Goal: Information Seeking & Learning: Check status

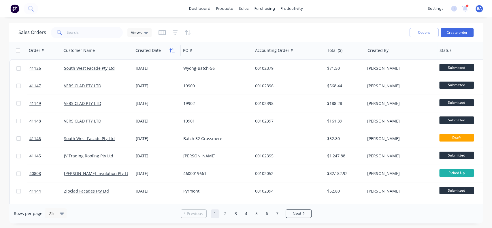
click at [173, 50] on icon "button" at bounding box center [173, 50] width 3 height 4
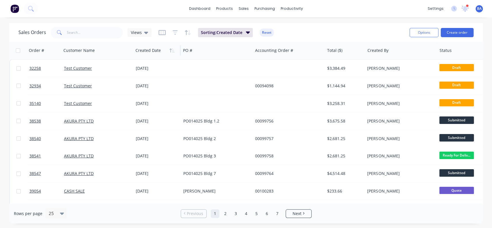
click at [173, 50] on icon "button" at bounding box center [173, 50] width 3 height 4
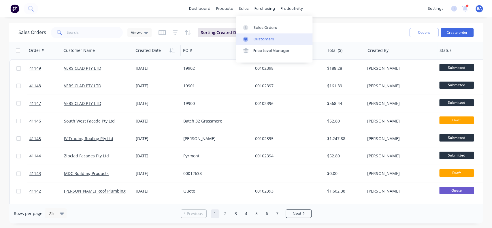
click at [259, 38] on div "Customers" at bounding box center [263, 39] width 21 height 5
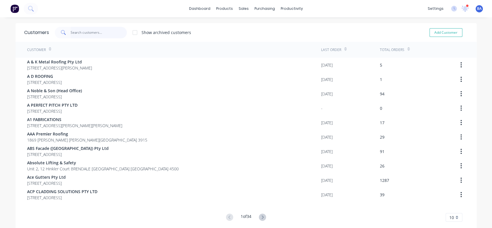
click at [98, 29] on input "text" at bounding box center [99, 33] width 56 height 12
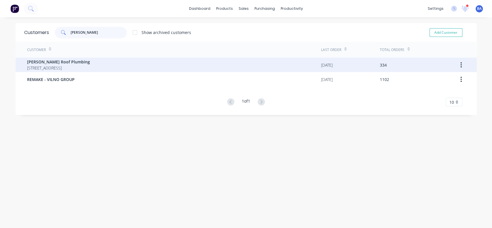
type input "[PERSON_NAME]"
click at [58, 65] on span "[STREET_ADDRESS]" at bounding box center [58, 68] width 63 height 6
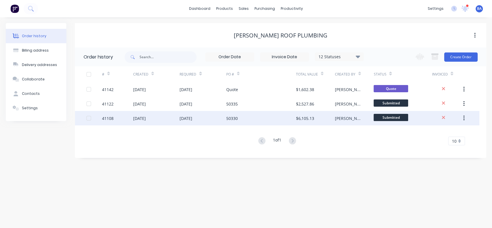
click at [252, 116] on div "50330" at bounding box center [261, 118] width 70 height 14
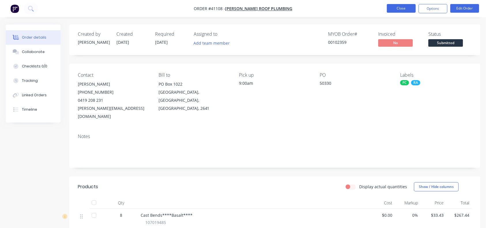
click at [398, 10] on button "Close" at bounding box center [401, 8] width 29 height 9
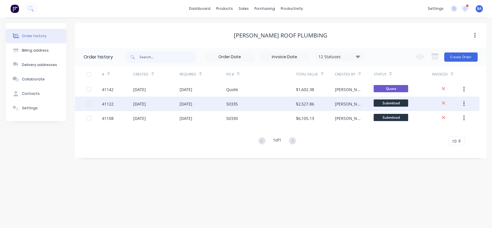
click at [178, 105] on div "[DATE]" at bounding box center [156, 104] width 47 height 14
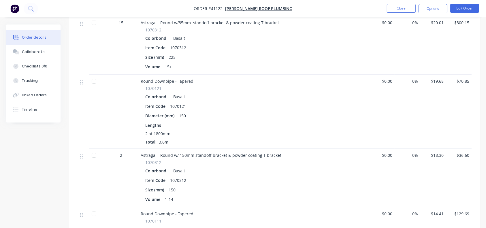
scroll to position [87, 0]
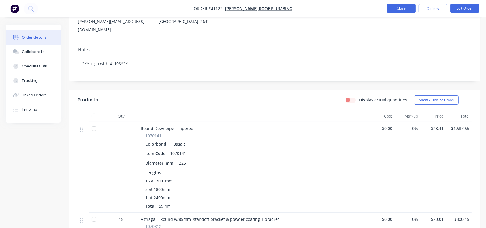
click at [401, 10] on button "Close" at bounding box center [401, 8] width 29 height 9
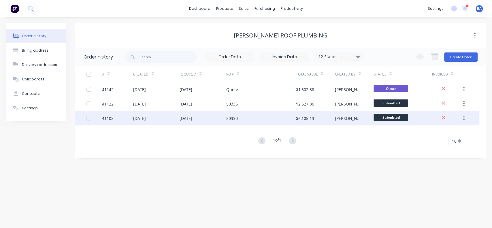
click at [246, 116] on div "50330" at bounding box center [261, 118] width 70 height 14
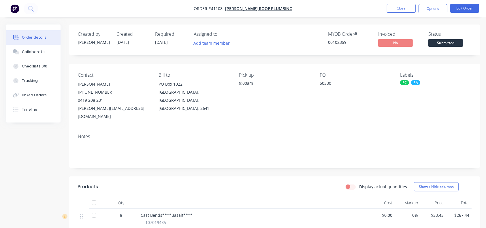
click at [412, 3] on nav "Order #41108 - [PERSON_NAME] Roof Plumbing Close Options Edit Order" at bounding box center [243, 8] width 486 height 17
click at [407, 4] on button "Close" at bounding box center [401, 8] width 29 height 9
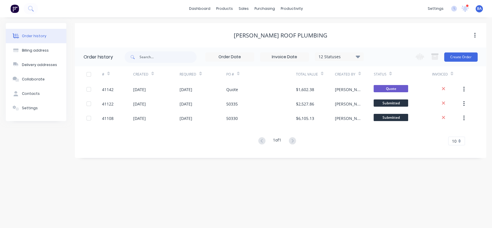
click at [361, 57] on div "12 Statuses" at bounding box center [339, 57] width 48 height 6
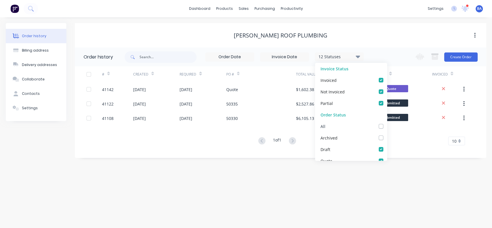
click at [387, 123] on label at bounding box center [387, 123] width 0 height 0
click at [387, 128] on input "checkbox" at bounding box center [389, 125] width 5 height 5
checkbox input "true"
click at [286, 174] on div "Order history Billing address Delivery addresses Collaborate Contacts Settings …" at bounding box center [246, 122] width 492 height 211
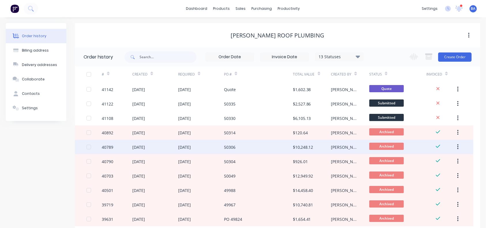
click at [211, 143] on div "[DATE]" at bounding box center [201, 147] width 46 height 14
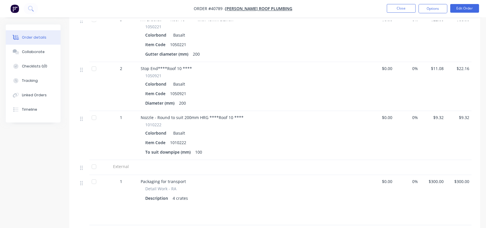
scroll to position [1425, 0]
click at [392, 5] on button "Close" at bounding box center [401, 8] width 29 height 9
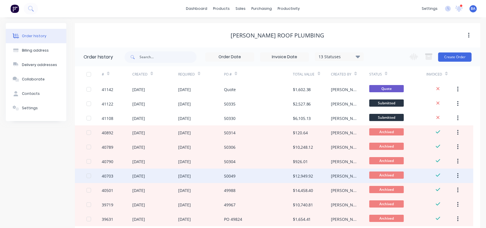
click at [161, 172] on div "[DATE]" at bounding box center [155, 176] width 46 height 14
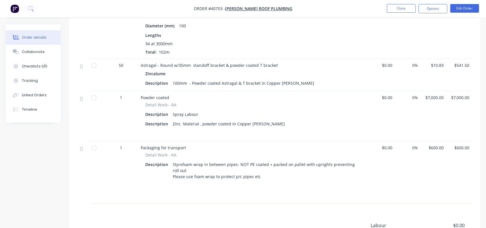
scroll to position [397, 0]
click at [405, 12] on button "Close" at bounding box center [401, 8] width 29 height 9
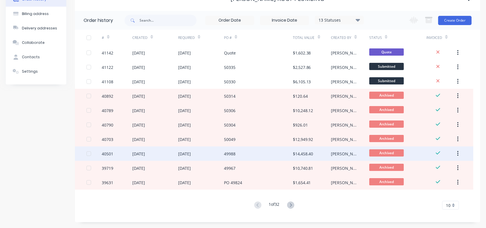
scroll to position [36, 0]
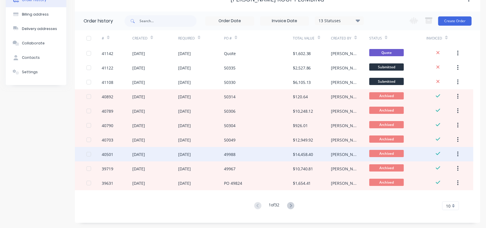
click at [241, 157] on div "49988" at bounding box center [258, 154] width 69 height 14
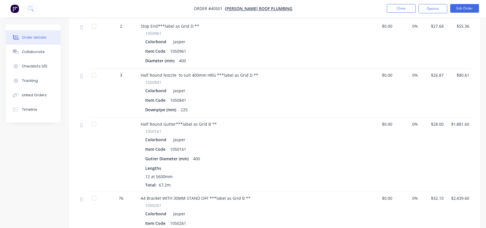
scroll to position [364, 0]
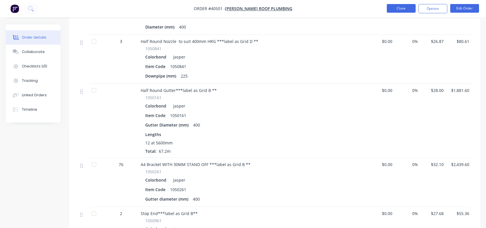
click at [394, 6] on button "Close" at bounding box center [401, 8] width 29 height 9
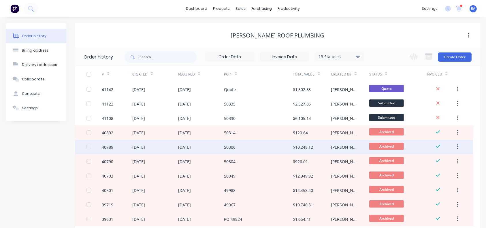
click at [200, 148] on div "[DATE]" at bounding box center [201, 147] width 46 height 14
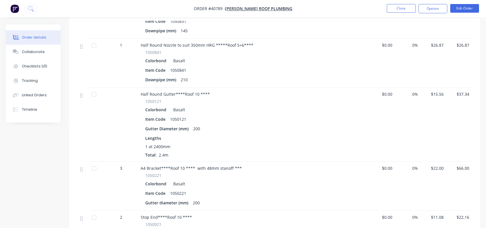
scroll to position [1276, 0]
click at [397, 12] on button "Close" at bounding box center [401, 8] width 29 height 9
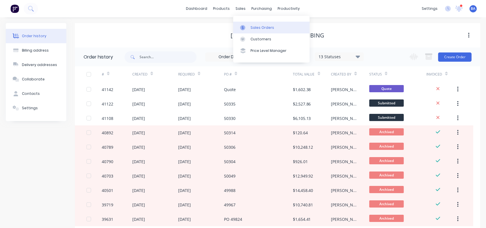
click at [248, 25] on div at bounding box center [244, 27] width 9 height 5
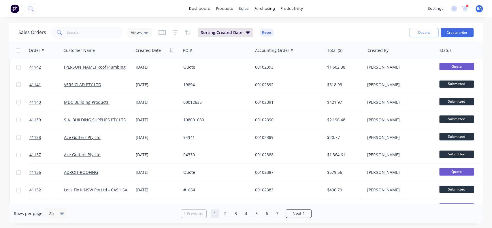
scroll to position [297, 0]
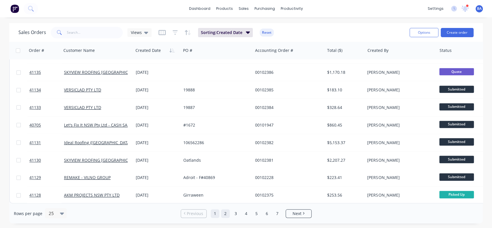
click at [226, 215] on link "2" at bounding box center [225, 213] width 9 height 9
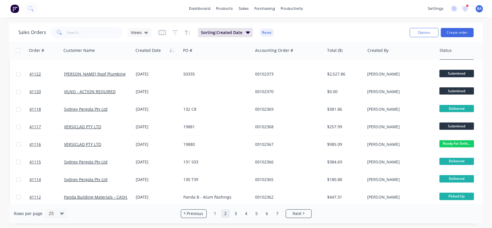
scroll to position [99, 1]
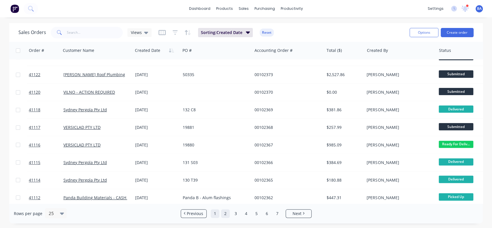
click at [213, 213] on link "1" at bounding box center [215, 213] width 9 height 9
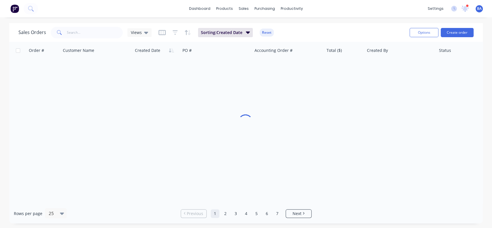
scroll to position [0, 1]
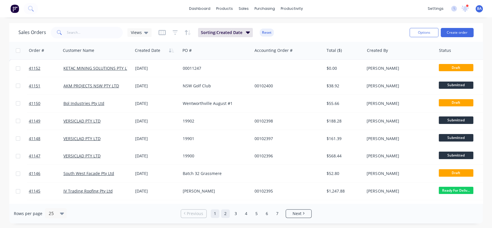
click at [222, 214] on link "2" at bounding box center [225, 213] width 9 height 9
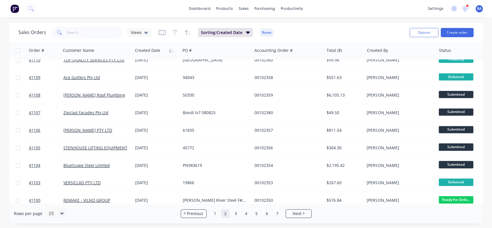
scroll to position [297, 1]
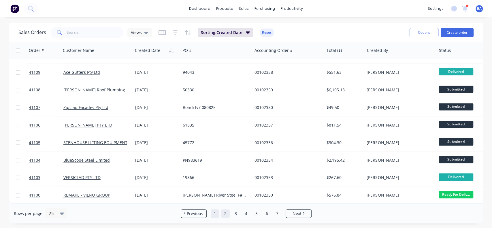
click at [214, 214] on link "1" at bounding box center [215, 213] width 9 height 9
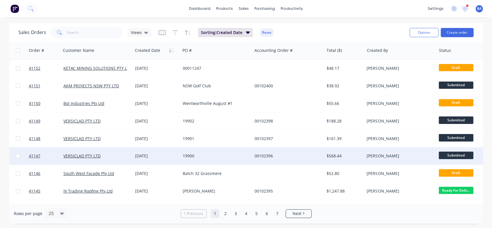
scroll to position [114, 1]
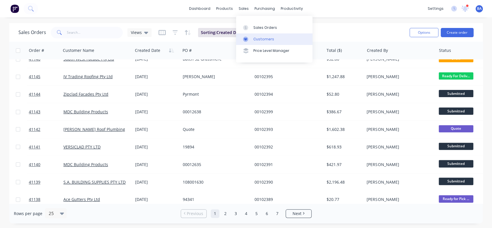
click at [258, 38] on div "Customers" at bounding box center [263, 39] width 21 height 5
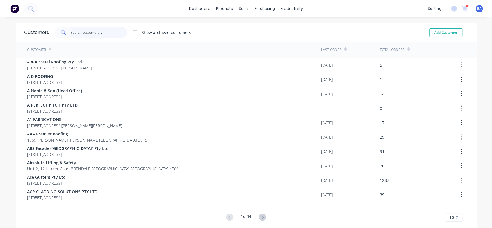
click at [80, 31] on input "text" at bounding box center [99, 33] width 56 height 12
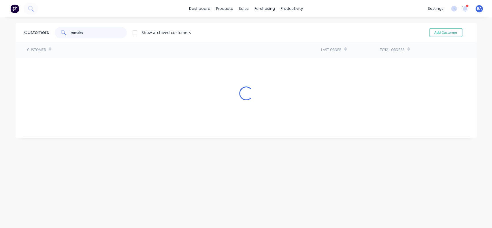
type input "remake"
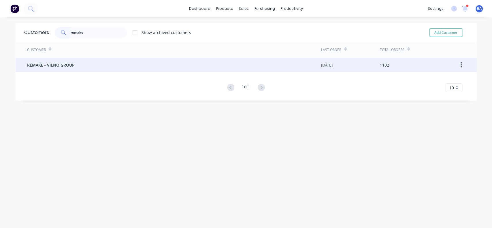
click at [46, 64] on span "REMAKE - VILNO GROUP" at bounding box center [51, 65] width 48 height 6
